Goal: Check status: Check status

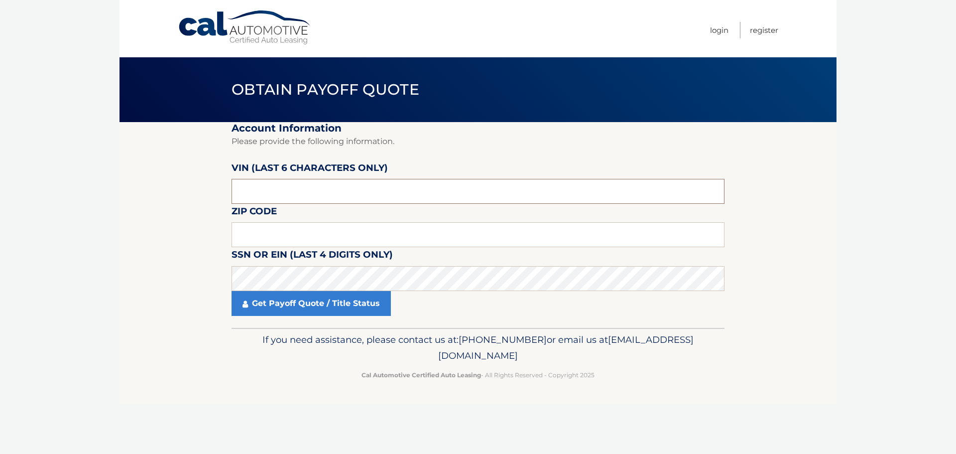
click at [293, 192] on input "text" at bounding box center [478, 191] width 493 height 25
click at [257, 187] on input "text" at bounding box center [478, 191] width 493 height 25
type input "458169"
type input "19468"
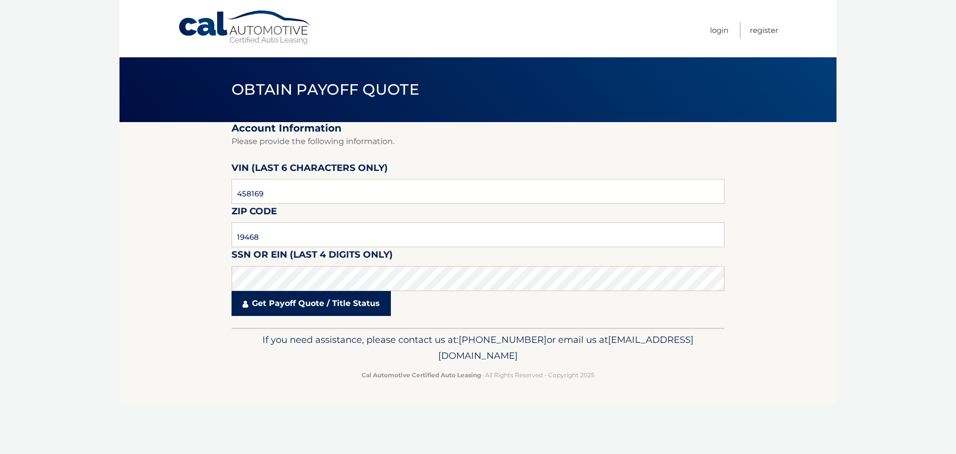
click at [294, 306] on link "Get Payoff Quote / Title Status" at bounding box center [311, 303] width 159 height 25
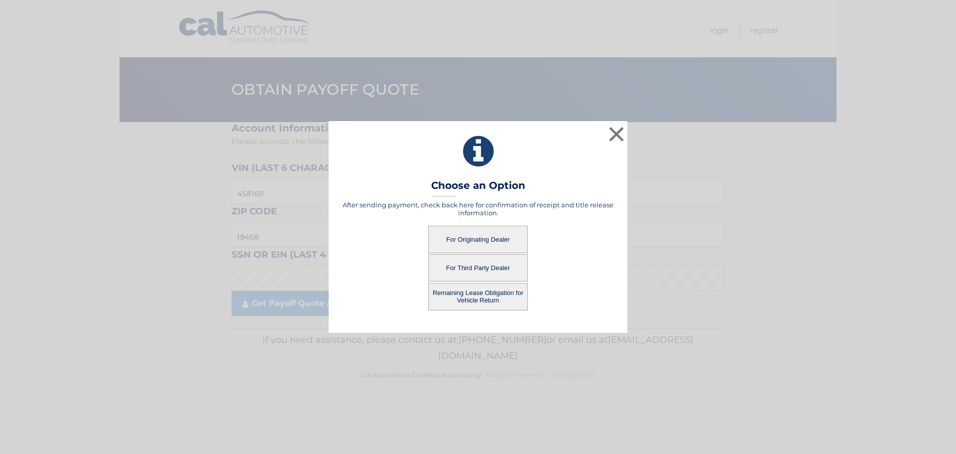
click at [472, 236] on button "For Originating Dealer" at bounding box center [478, 239] width 100 height 27
click at [491, 234] on button "For Originating Dealer" at bounding box center [478, 239] width 100 height 27
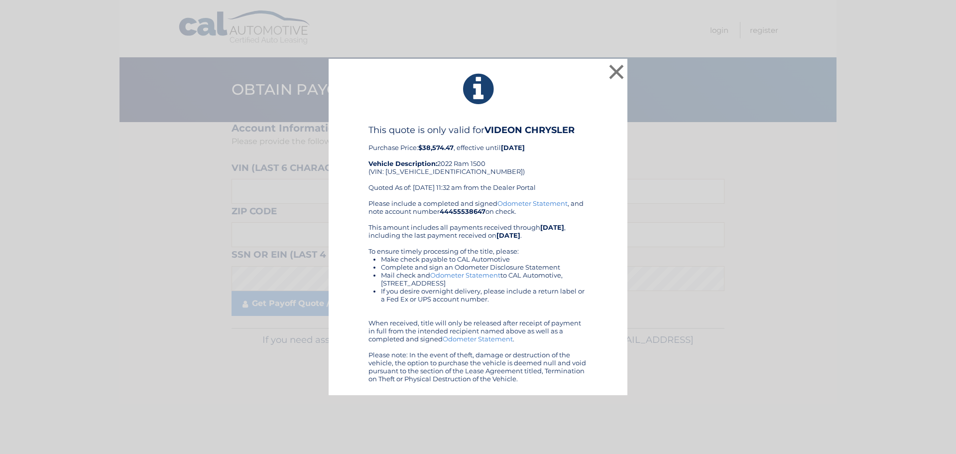
drag, startPoint x: 504, startPoint y: 171, endPoint x: 762, endPoint y: 256, distance: 271.8
click at [762, 256] on div "× This quote is only valid for VIDEON CHRYSLER Purchase Price: $38,574.47 , eff…" at bounding box center [478, 227] width 948 height 337
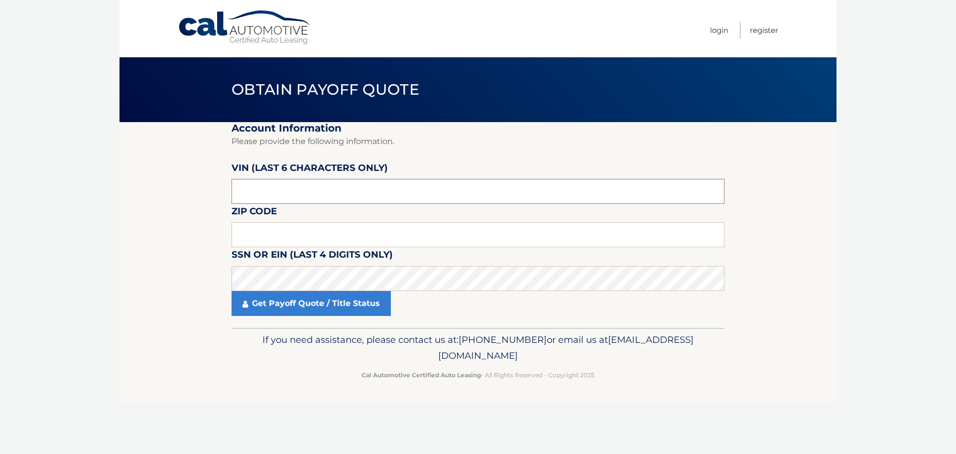
click at [271, 195] on input "text" at bounding box center [478, 191] width 493 height 25
type input "458169"
type input "19468"
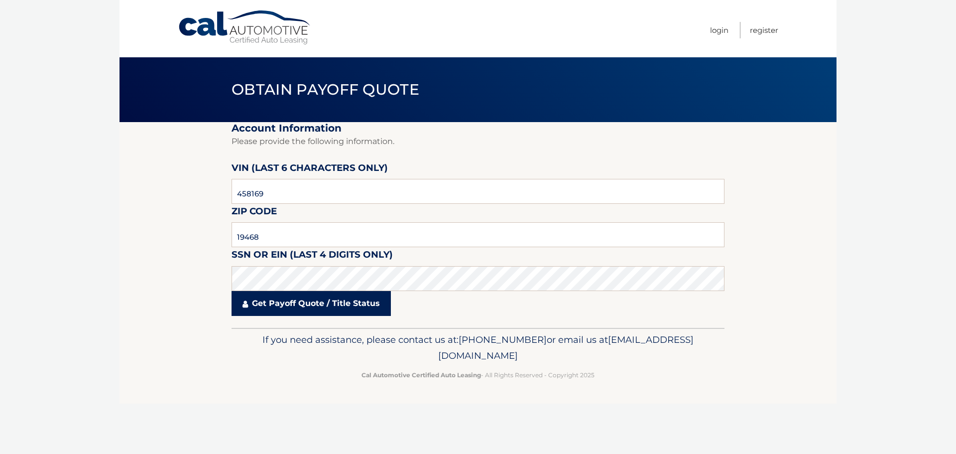
click at [278, 307] on link "Get Payoff Quote / Title Status" at bounding box center [311, 303] width 159 height 25
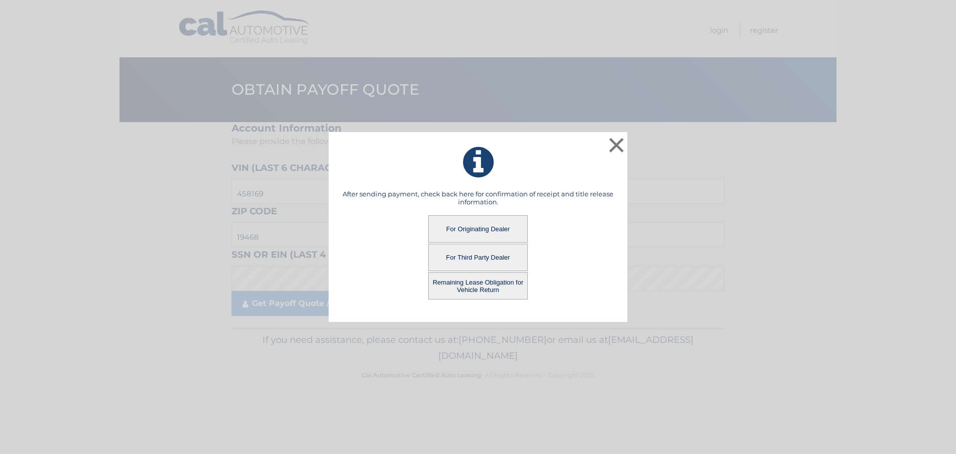
click at [470, 228] on button "For Originating Dealer" at bounding box center [478, 228] width 100 height 27
click at [482, 229] on button "For Originating Dealer" at bounding box center [478, 228] width 100 height 27
